Goal: Transaction & Acquisition: Purchase product/service

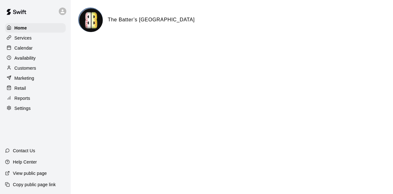
click at [24, 51] on p "Calendar" at bounding box center [23, 48] width 18 height 6
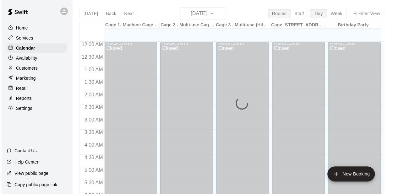
scroll to position [424, 0]
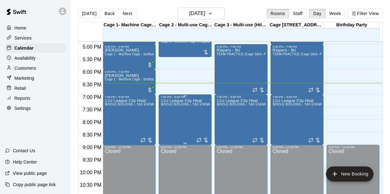
click at [203, 134] on div "11U League City Heat WHOLE BUILDING - TAX EXEMPT FOR LEAGUE CITY HEAT" at bounding box center [184, 196] width 49 height 194
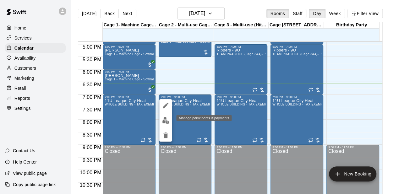
click at [166, 121] on img "edit" at bounding box center [165, 120] width 7 height 7
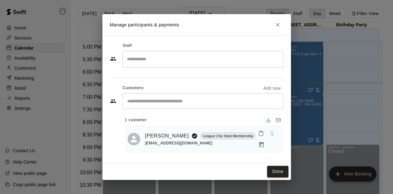
click at [264, 142] on icon "Manage bookings & payment" at bounding box center [261, 145] width 6 height 6
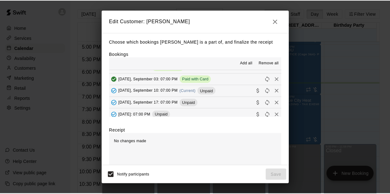
scroll to position [42, 0]
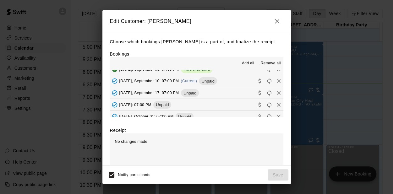
click at [234, 82] on button "[DATE], September 10: 07:00 PM (Current) Unpaid" at bounding box center [196, 81] width 173 height 12
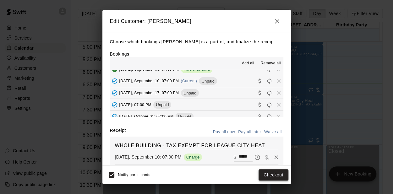
click at [275, 173] on button "Checkout" at bounding box center [273, 175] width 30 height 12
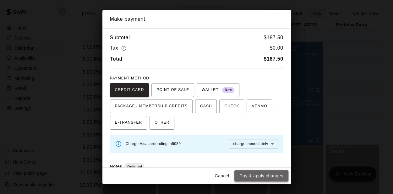
click at [270, 174] on button "Pay & apply changes" at bounding box center [261, 176] width 54 height 12
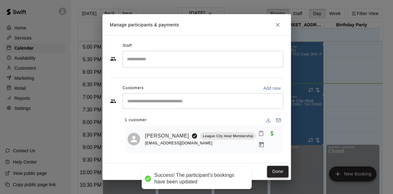
click at [276, 170] on button "Done" at bounding box center [277, 172] width 21 height 12
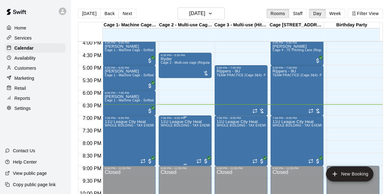
scroll to position [382, 0]
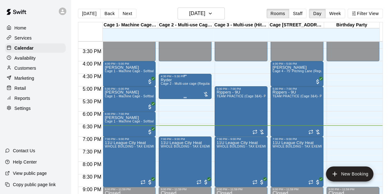
click at [191, 89] on div "Ryder Cage 2 - Multi-use cage (Regular Hours)" at bounding box center [184, 175] width 49 height 194
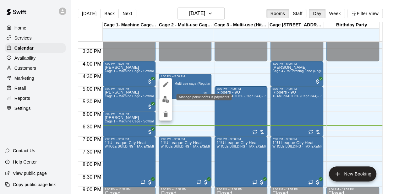
click at [168, 100] on img "edit" at bounding box center [165, 99] width 7 height 7
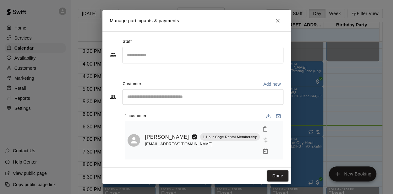
click at [164, 105] on div "​" at bounding box center [202, 97] width 161 height 16
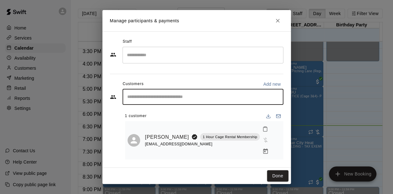
click at [202, 141] on div "[EMAIL_ADDRESS][DOMAIN_NAME]" at bounding box center [202, 144] width 115 height 7
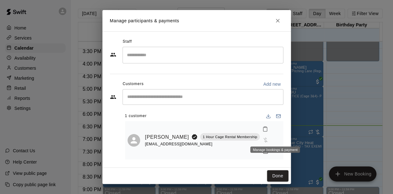
click at [267, 148] on icon "Manage bookings & payment" at bounding box center [265, 150] width 5 height 5
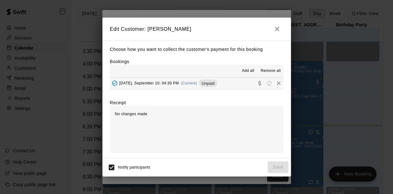
click at [184, 86] on div "[DATE], September 10: 04:30 PM (Current) Unpaid" at bounding box center [163, 82] width 107 height 9
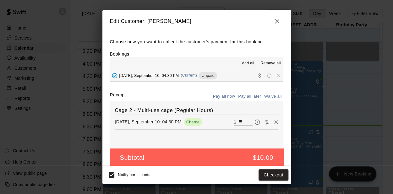
drag, startPoint x: 238, startPoint y: 122, endPoint x: 230, endPoint y: 121, distance: 8.6
click at [234, 121] on div "​ $ **" at bounding box center [243, 122] width 19 height 8
type input "**"
click at [271, 173] on button "Checkout" at bounding box center [273, 175] width 30 height 12
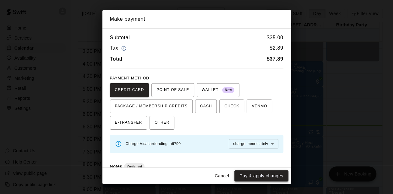
click at [266, 176] on button "Pay & apply changes" at bounding box center [261, 176] width 54 height 12
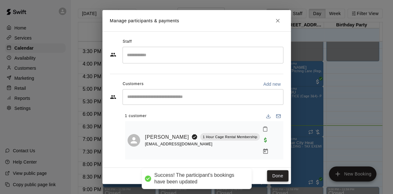
click at [273, 170] on button "Done" at bounding box center [277, 176] width 21 height 12
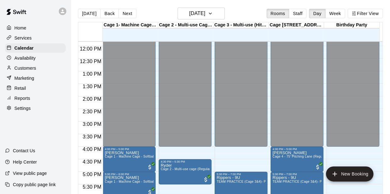
scroll to position [297, 0]
click at [108, 15] on button "Back" at bounding box center [109, 13] width 19 height 9
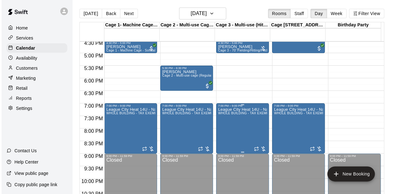
scroll to position [422, 0]
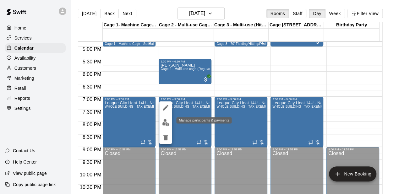
click at [167, 122] on img "edit" at bounding box center [165, 122] width 7 height 7
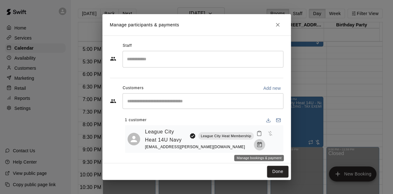
click at [259, 144] on icon "Manage bookings & payment" at bounding box center [259, 145] width 6 height 6
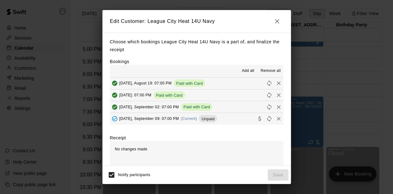
click at [231, 118] on button "[DATE], September 09: 07:00 PM (Current) Unpaid" at bounding box center [196, 119] width 173 height 12
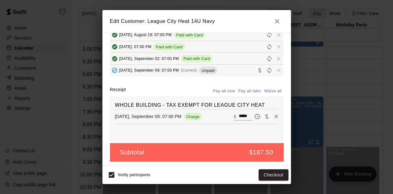
scroll to position [50, 0]
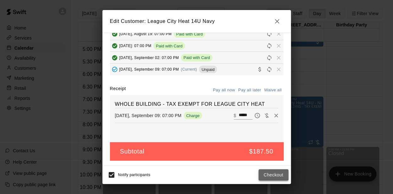
click at [269, 175] on button "Checkout" at bounding box center [273, 175] width 30 height 12
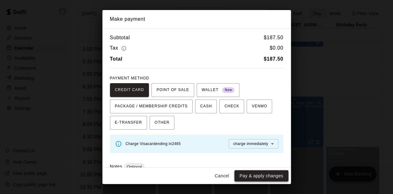
click at [267, 175] on button "Pay & apply changes" at bounding box center [261, 176] width 54 height 12
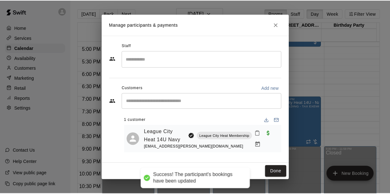
scroll to position [20, 0]
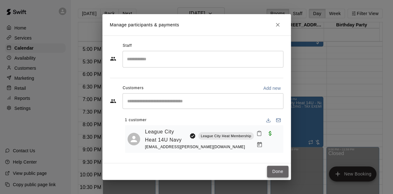
click at [278, 172] on button "Done" at bounding box center [277, 172] width 21 height 12
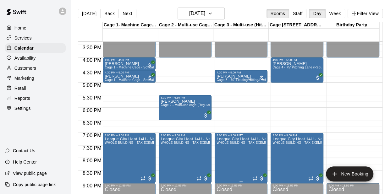
scroll to position [380, 0]
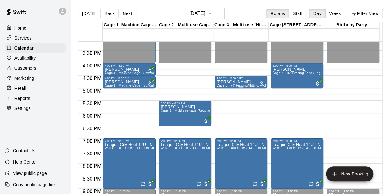
click at [239, 80] on div "[PERSON_NAME] 3 - 70' Fielding/Hitting/Pitching cage (Regular Hours)" at bounding box center [240, 177] width 49 height 194
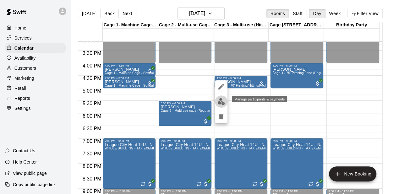
click at [221, 101] on img "edit" at bounding box center [221, 101] width 7 height 7
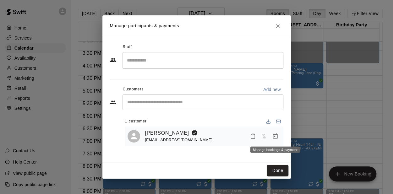
click at [274, 137] on icon "Manage bookings & payment" at bounding box center [274, 135] width 5 height 5
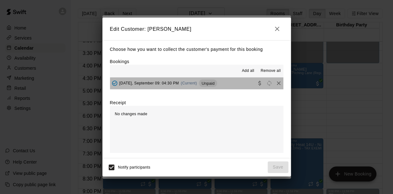
click at [225, 83] on button "[DATE], September 09: 04:30 PM (Current) Unpaid" at bounding box center [196, 84] width 173 height 12
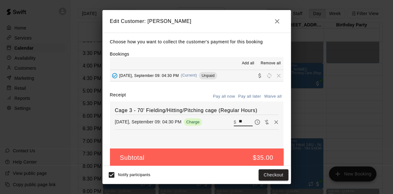
drag, startPoint x: 240, startPoint y: 122, endPoint x: 228, endPoint y: 121, distance: 12.7
click at [234, 121] on div "​ $ **" at bounding box center [243, 122] width 19 height 8
type input "**"
click at [272, 175] on button "Checkout" at bounding box center [273, 175] width 30 height 12
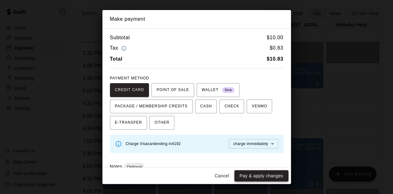
click at [263, 175] on button "Pay & apply changes" at bounding box center [261, 176] width 54 height 12
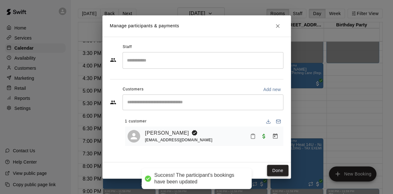
click at [274, 170] on button "Done" at bounding box center [277, 171] width 21 height 12
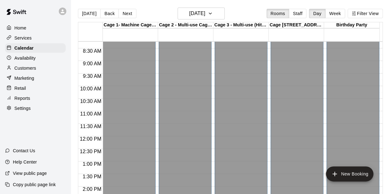
scroll to position [171, 0]
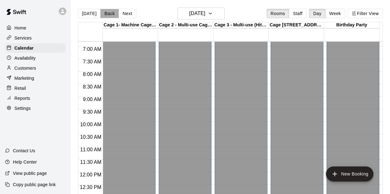
click at [104, 16] on button "Back" at bounding box center [109, 13] width 19 height 9
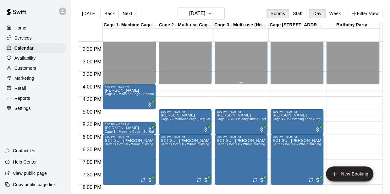
scroll to position [380, 0]
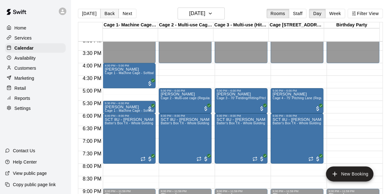
click at [109, 14] on button "Back" at bounding box center [109, 13] width 19 height 9
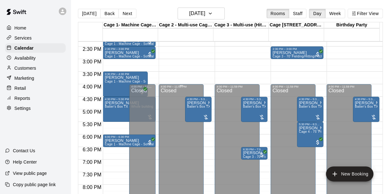
scroll to position [338, 0]
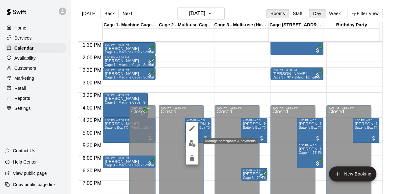
click at [191, 144] on img "edit" at bounding box center [191, 143] width 7 height 7
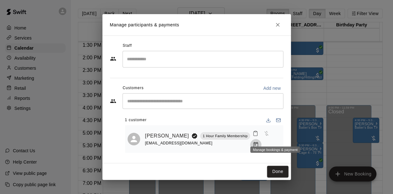
click at [258, 142] on icon "Manage bookings & payment" at bounding box center [255, 144] width 5 height 5
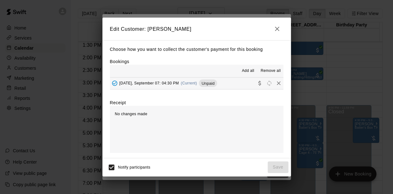
click at [229, 83] on button "[DATE], September 07: 04:30 PM (Current) Unpaid" at bounding box center [196, 84] width 173 height 12
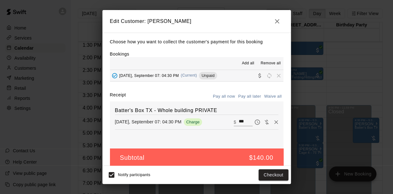
click at [269, 98] on button "Waive all" at bounding box center [272, 97] width 21 height 10
type input "*"
click at [274, 174] on button "Save" at bounding box center [277, 175] width 21 height 12
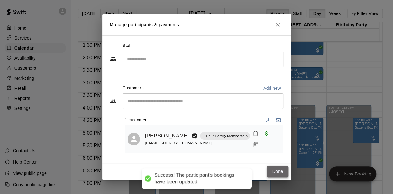
click at [281, 171] on button "Done" at bounding box center [277, 172] width 21 height 12
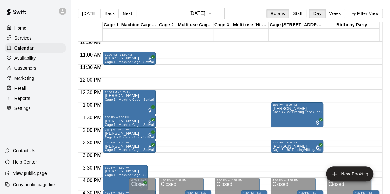
scroll to position [213, 0]
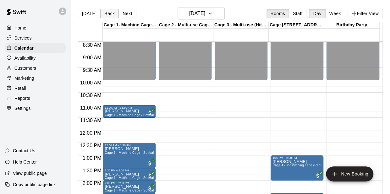
click at [107, 15] on button "Back" at bounding box center [109, 13] width 19 height 9
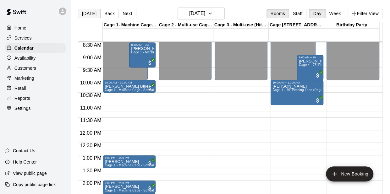
click at [89, 14] on button "[DATE]" at bounding box center [89, 13] width 23 height 9
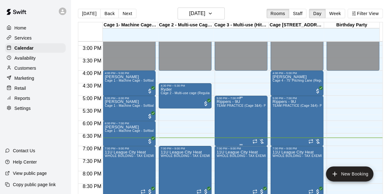
scroll to position [380, 0]
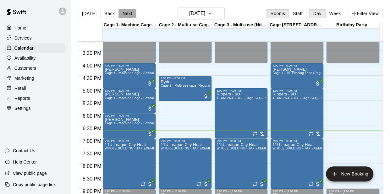
click at [124, 14] on button "Next" at bounding box center [127, 13] width 18 height 9
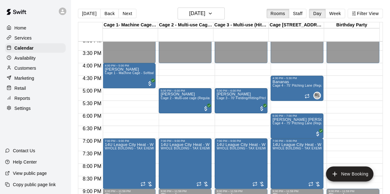
click at [123, 12] on button "Next" at bounding box center [127, 13] width 18 height 9
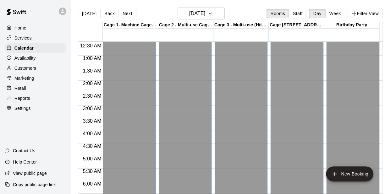
scroll to position [0, 0]
